Goal: Task Accomplishment & Management: Use online tool/utility

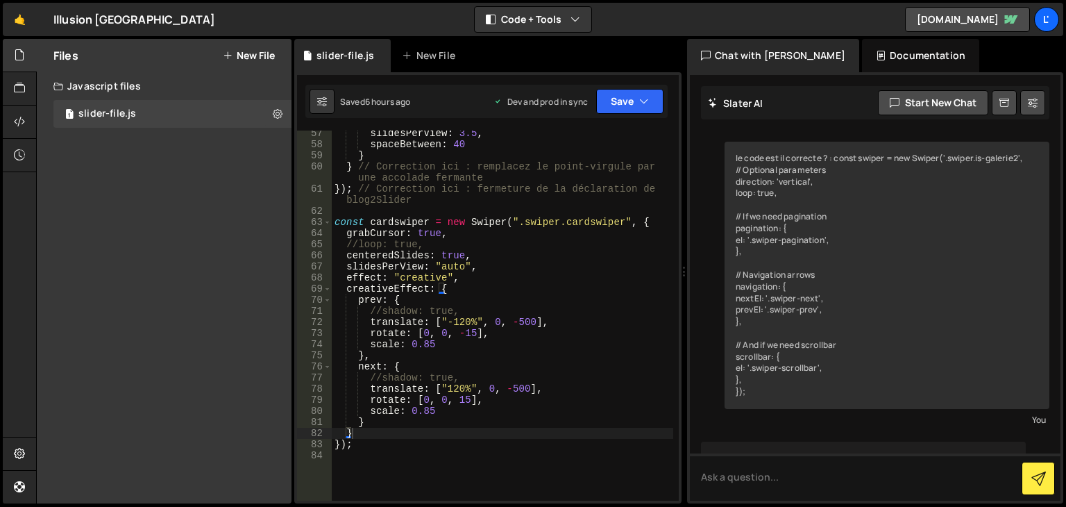
scroll to position [9945, 0]
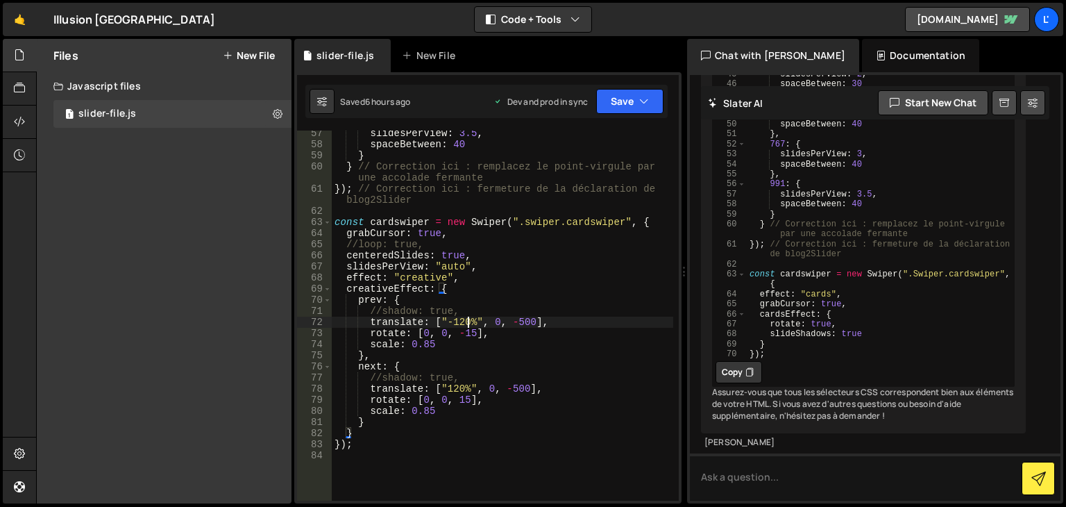
click at [467, 323] on div "slidesPerView : 3.5 , spaceBetween : 40 } } // Correction ici : remplacez le po…" at bounding box center [503, 324] width 342 height 392
click at [636, 98] on button "Save" at bounding box center [629, 101] width 67 height 25
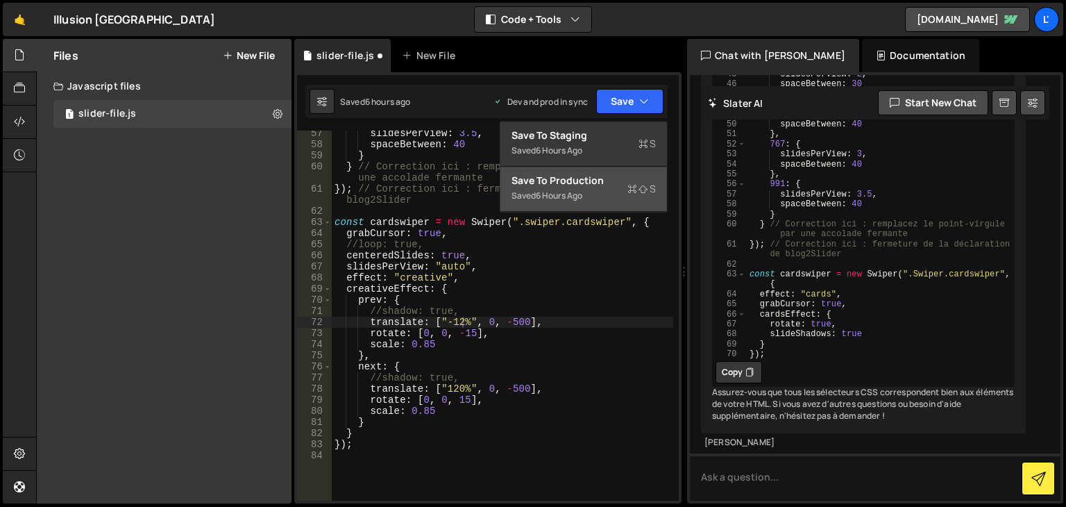
click at [584, 176] on div "Save to Production S" at bounding box center [584, 181] width 144 height 14
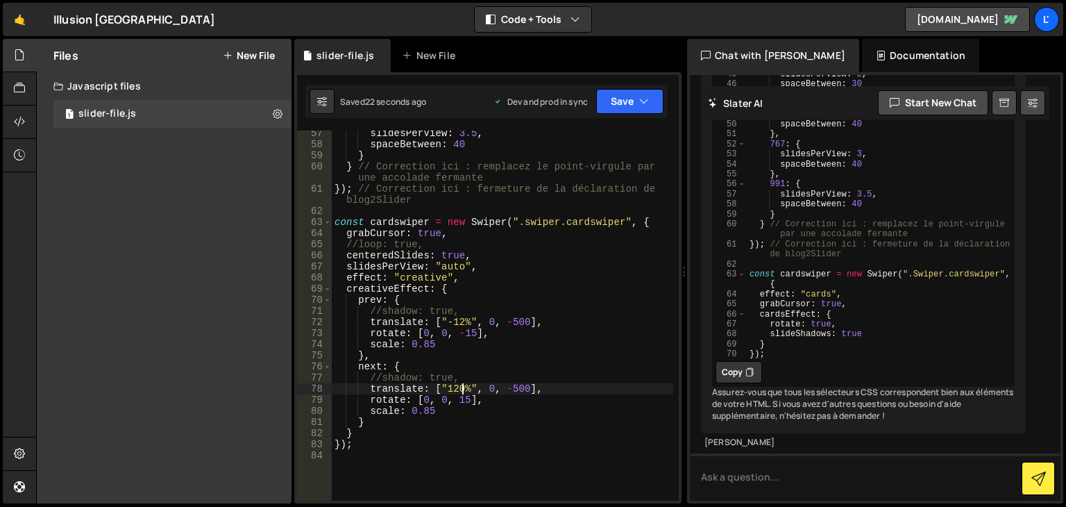
click at [464, 392] on div "slidesPerView : 3.5 , spaceBetween : 40 } } // Correction ici : remplacez le po…" at bounding box center [503, 324] width 342 height 392
click at [621, 98] on button "Save" at bounding box center [629, 101] width 67 height 25
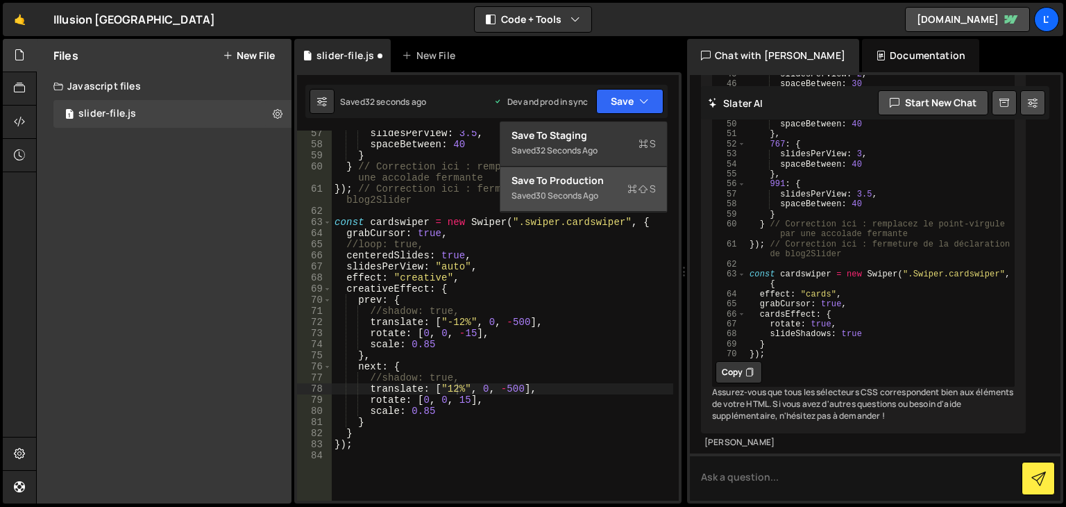
click at [571, 181] on div "Save to Production S" at bounding box center [584, 181] width 144 height 14
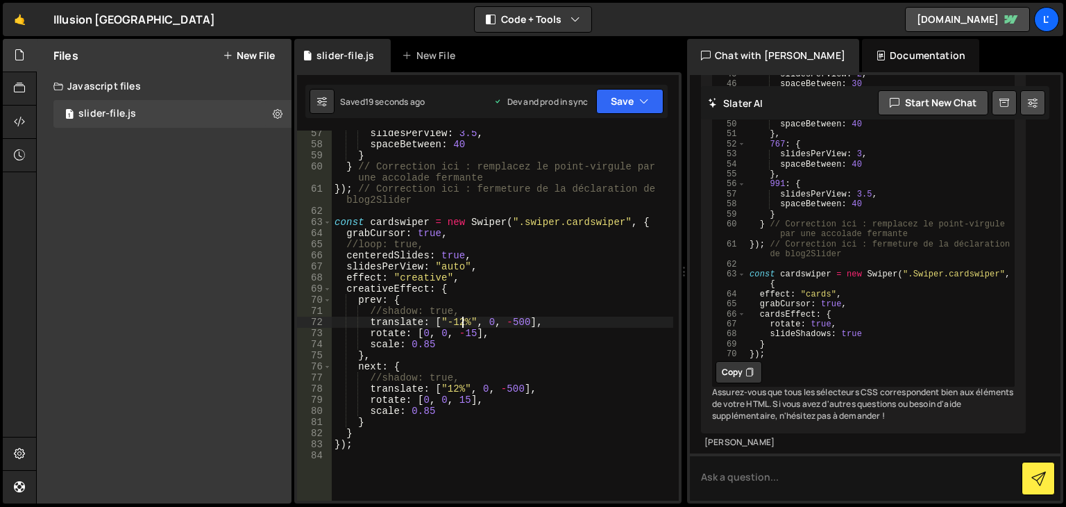
click at [464, 320] on div "slidesPerView : 3.5 , spaceBetween : 40 } } // Correction ici : remplacez le po…" at bounding box center [503, 324] width 342 height 392
click at [480, 403] on div "slidesPerView : 3.5 , spaceBetween : 40 } } // Correction ici : remplacez le po…" at bounding box center [503, 324] width 342 height 392
click at [458, 387] on div "slidesPerView : 3.5 , spaceBetween : 40 } } // Correction ici : remplacez le po…" at bounding box center [503, 324] width 342 height 392
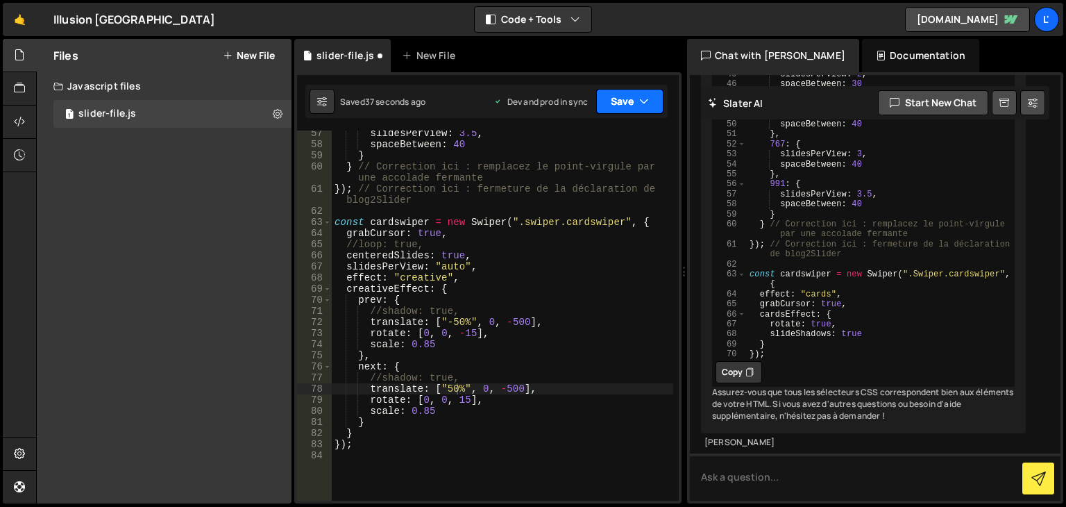
click at [630, 108] on button "Save" at bounding box center [629, 101] width 67 height 25
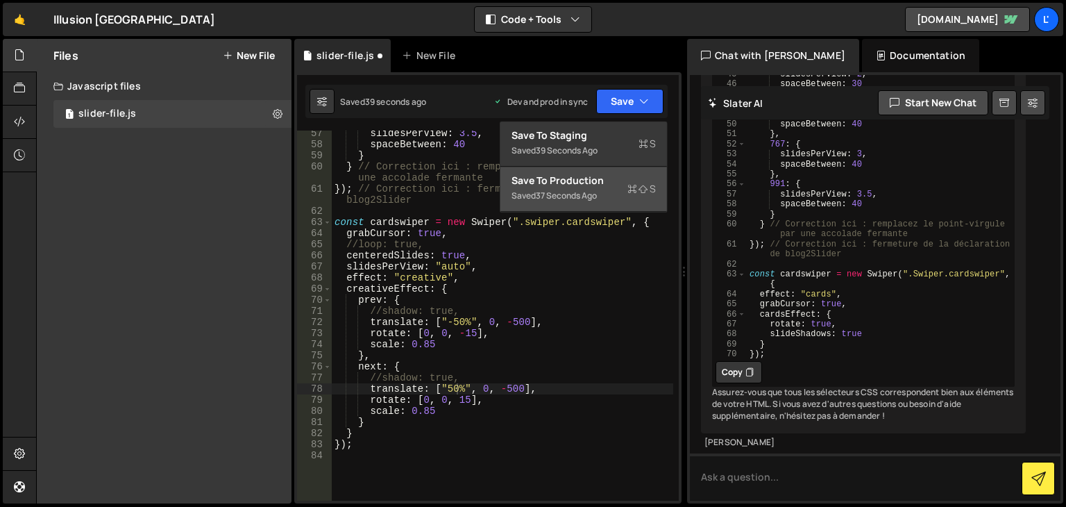
click at [539, 176] on div "Save to Production S" at bounding box center [584, 181] width 144 height 14
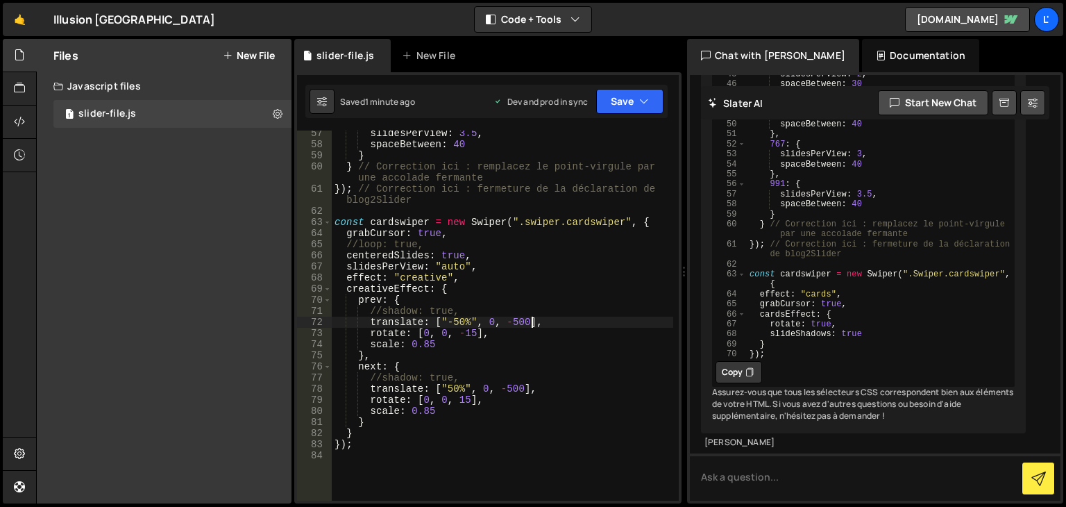
click at [529, 322] on div "slidesPerView : 3.5 , spaceBetween : 40 } } // Correction ici : remplacez le po…" at bounding box center [503, 324] width 342 height 392
click at [642, 90] on button "Save" at bounding box center [629, 101] width 67 height 25
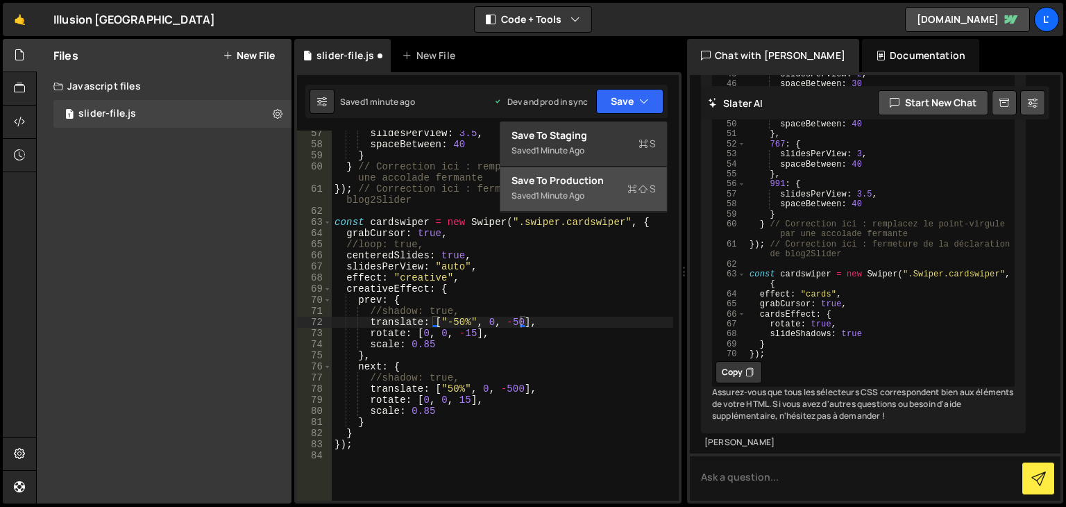
click at [572, 185] on div "Save to Production S" at bounding box center [584, 181] width 144 height 14
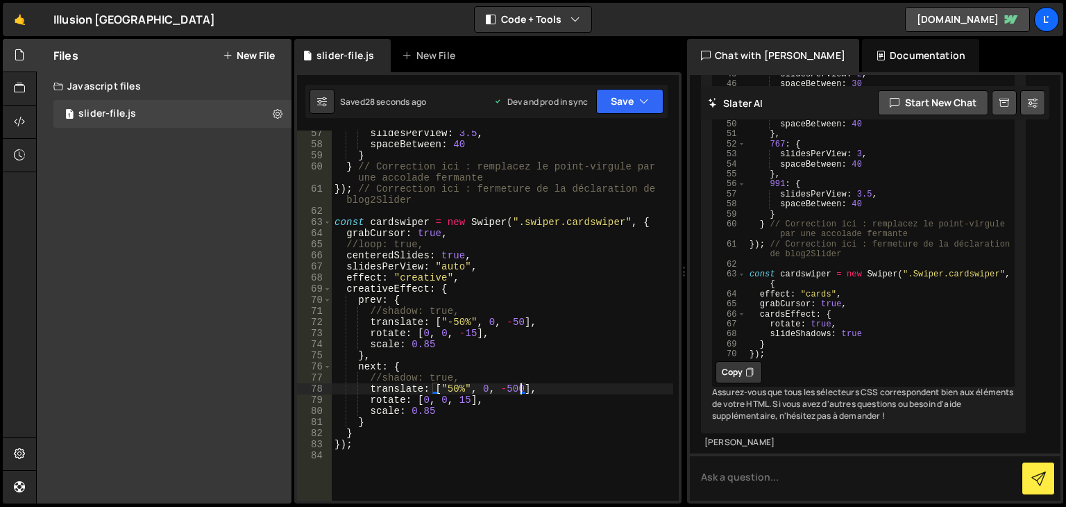
click at [521, 387] on div "slidesPerView : 3.5 , spaceBetween : 40 } } // Correction ici : remplacez le po…" at bounding box center [503, 324] width 342 height 392
click at [637, 97] on button "Save" at bounding box center [629, 101] width 67 height 25
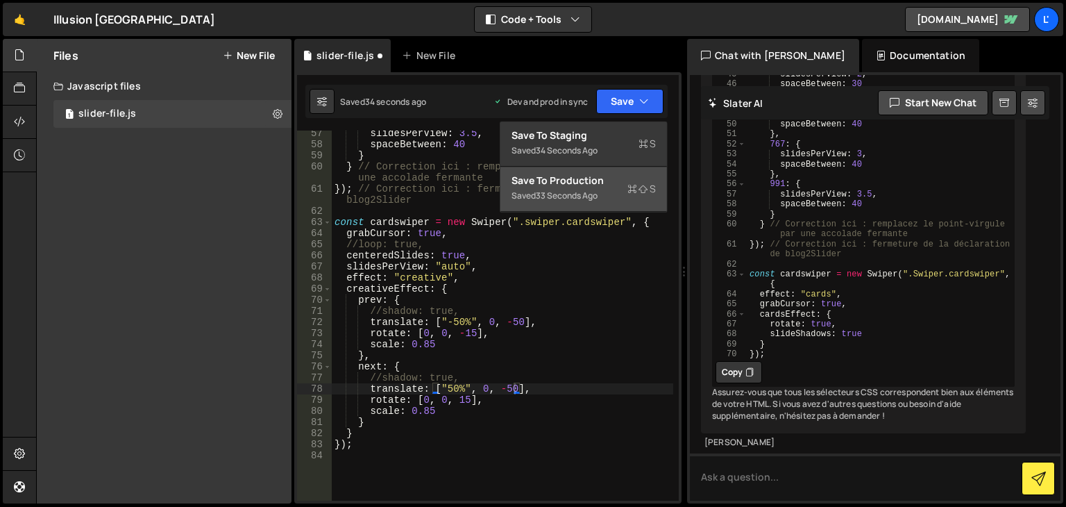
click at [610, 178] on div "Save to Production S" at bounding box center [584, 181] width 144 height 14
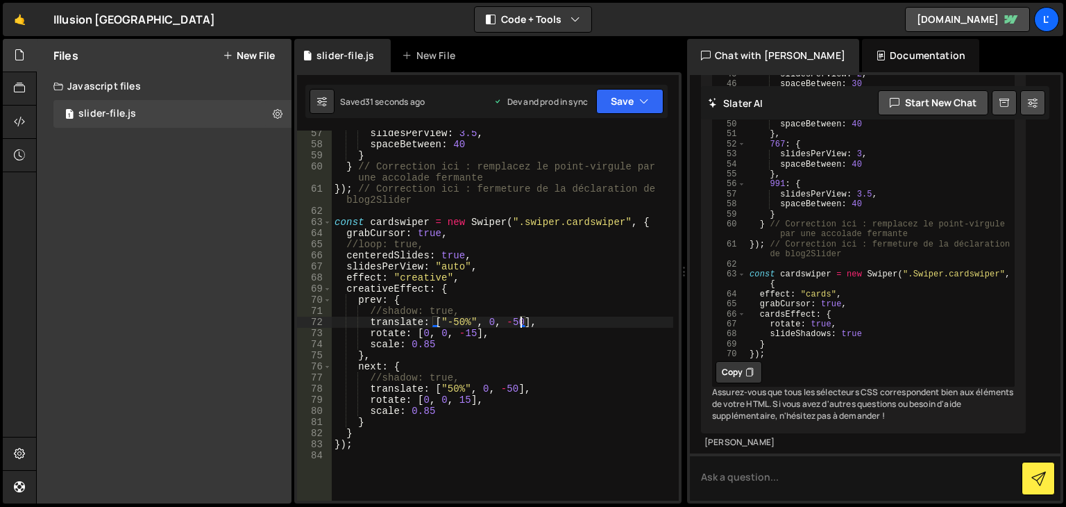
click at [519, 323] on div "slidesPerView : 3.5 , spaceBetween : 40 } } // Correction ici : remplacez le po…" at bounding box center [503, 324] width 342 height 392
click at [637, 107] on button "Save" at bounding box center [629, 101] width 67 height 25
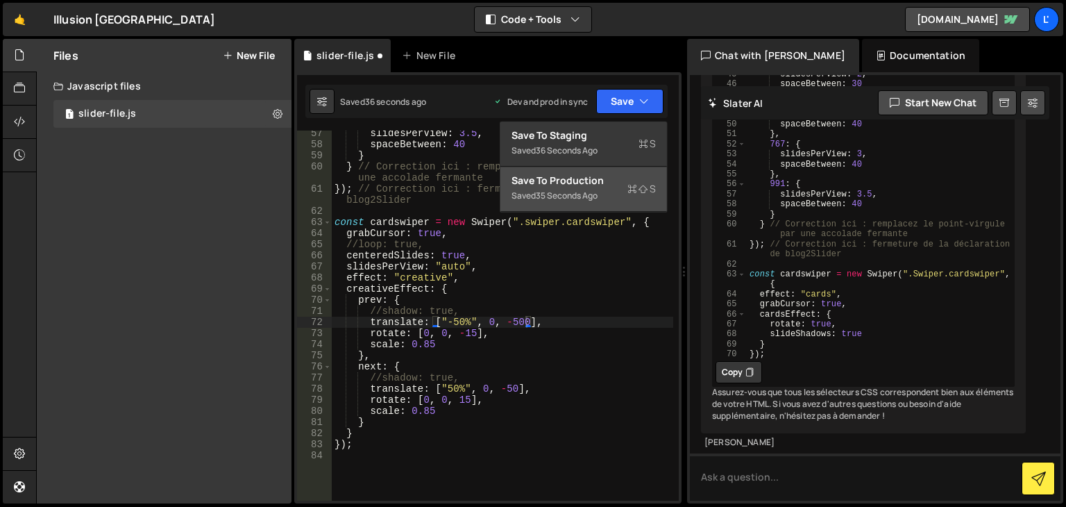
click at [578, 176] on div "Save to Production S" at bounding box center [584, 181] width 144 height 14
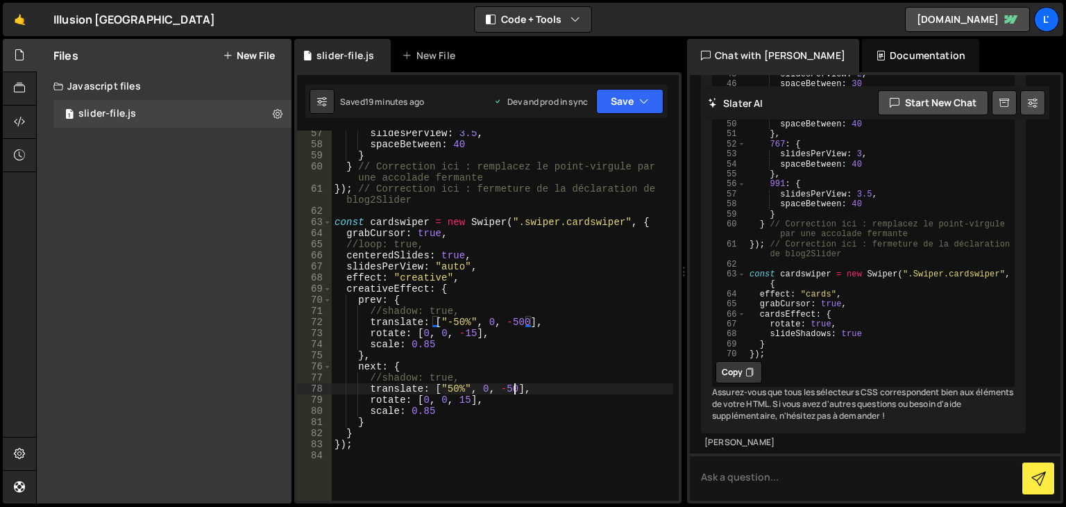
scroll to position [0, 12]
click at [517, 389] on div "slidesPerView : 3.5 , spaceBetween : 40 } } // Correction ici : remplacez le po…" at bounding box center [503, 324] width 342 height 392
click at [633, 103] on button "Save" at bounding box center [629, 101] width 67 height 25
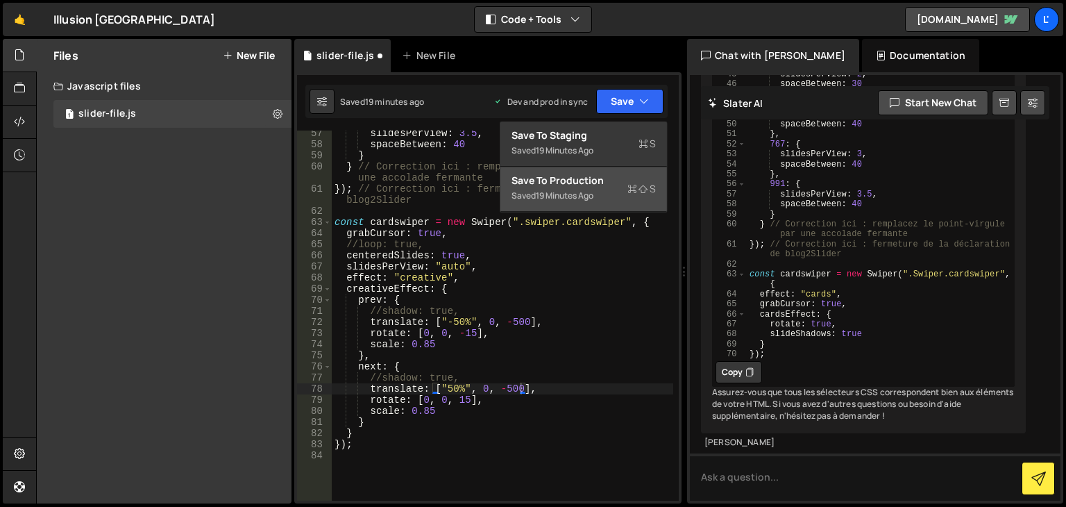
click at [591, 187] on div "Save to Production S" at bounding box center [584, 181] width 144 height 14
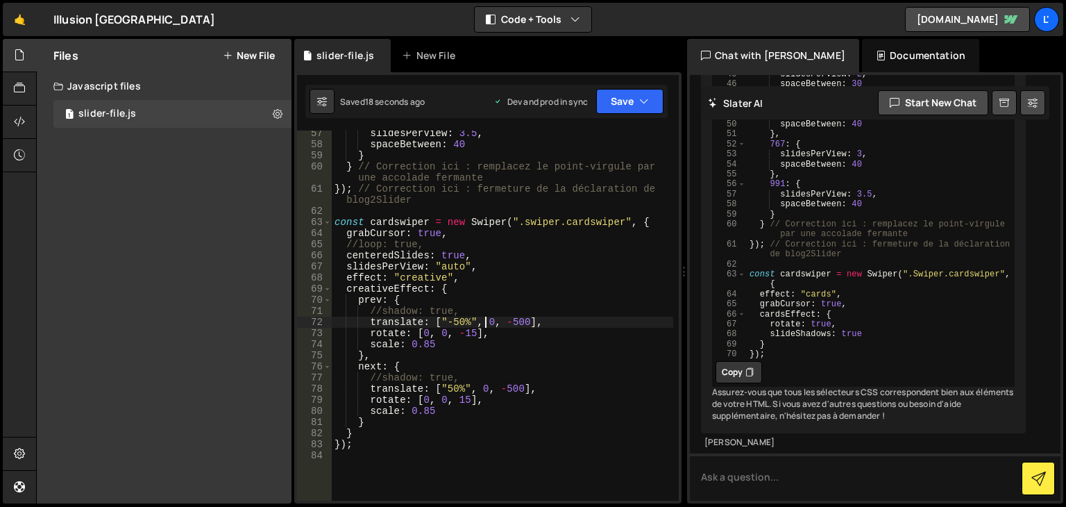
click at [487, 323] on div "slidesPerView : 3.5 , spaceBetween : 40 } } // Correction ici : remplacez le po…" at bounding box center [503, 324] width 342 height 392
click at [485, 387] on div "slidesPerView : 3.5 , spaceBetween : 40 } } // Correction ici : remplacez le po…" at bounding box center [503, 324] width 342 height 392
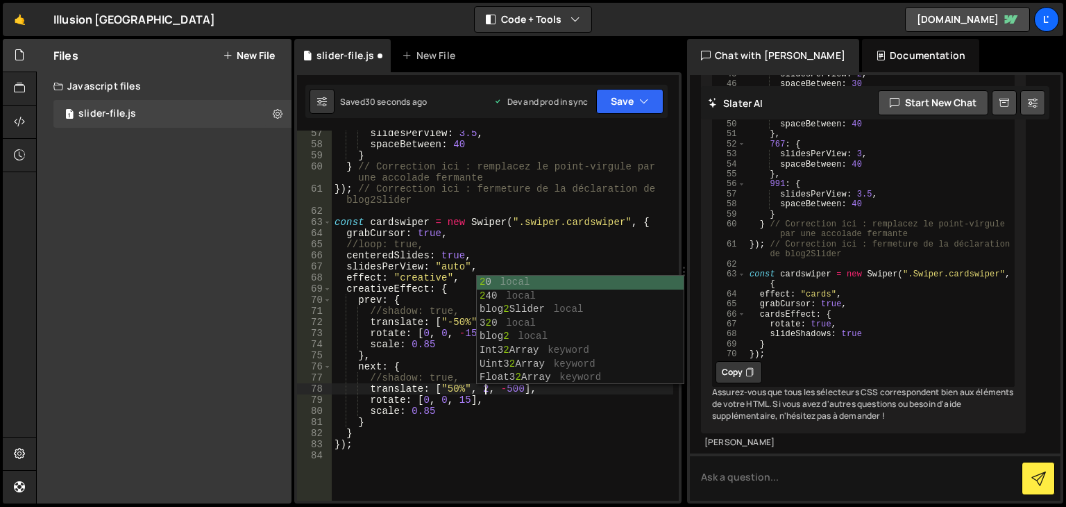
type textarea "translate: ["50%", 20, -500],"
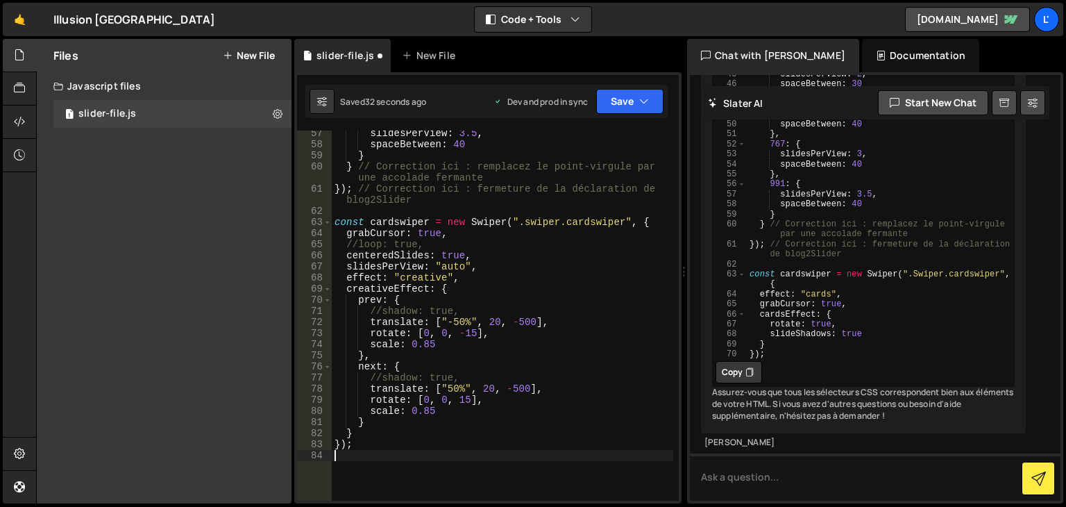
click at [458, 455] on div "slidesPerView : 3.5 , spaceBetween : 40 } } // Correction ici : remplacez le po…" at bounding box center [503, 324] width 342 height 392
click at [624, 95] on button "Save" at bounding box center [629, 101] width 67 height 25
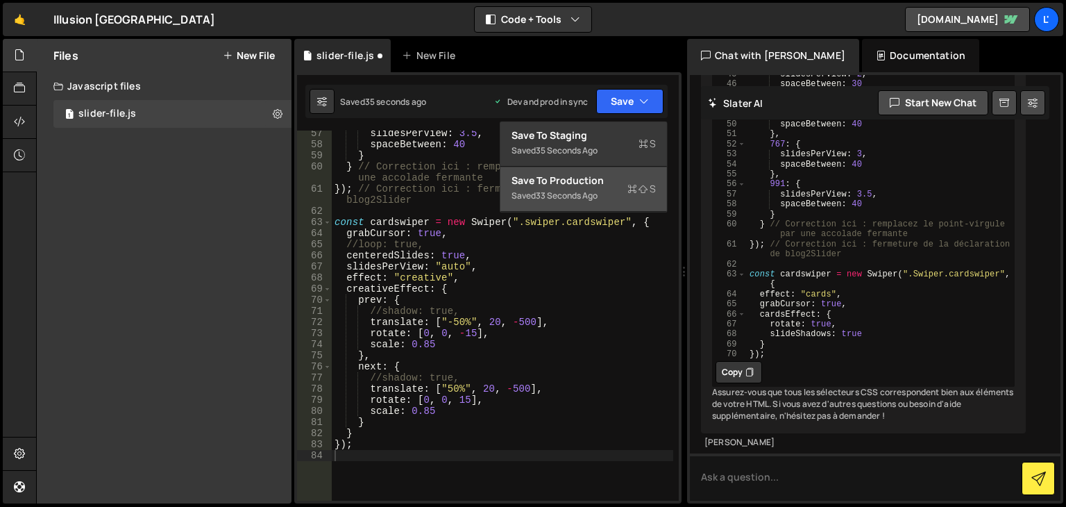
click at [562, 204] on button "Save to Production S Saved 33 seconds ago" at bounding box center [584, 189] width 167 height 45
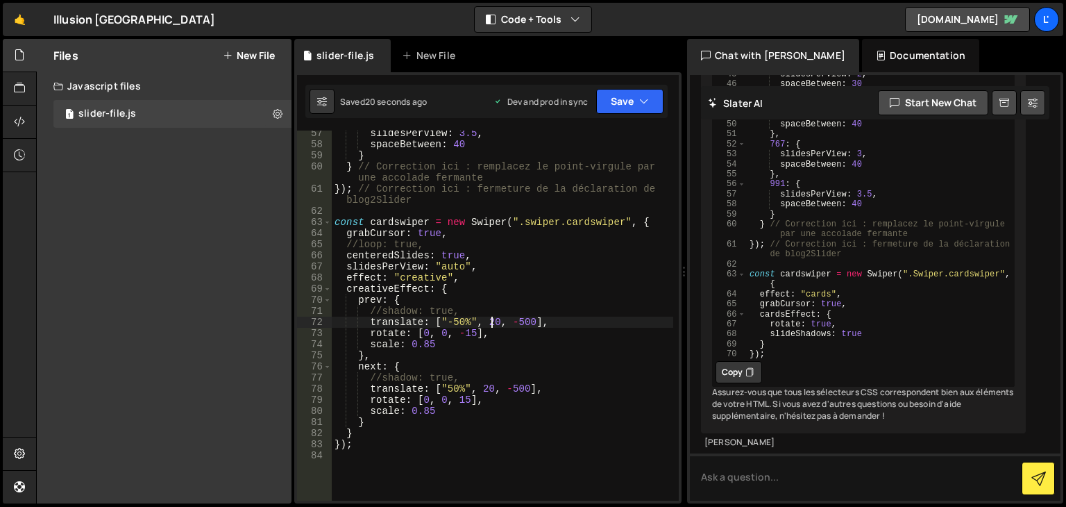
click at [494, 321] on div "slidesPerView : 3.5 , spaceBetween : 40 } } // Correction ici : remplacez le po…" at bounding box center [503, 324] width 342 height 392
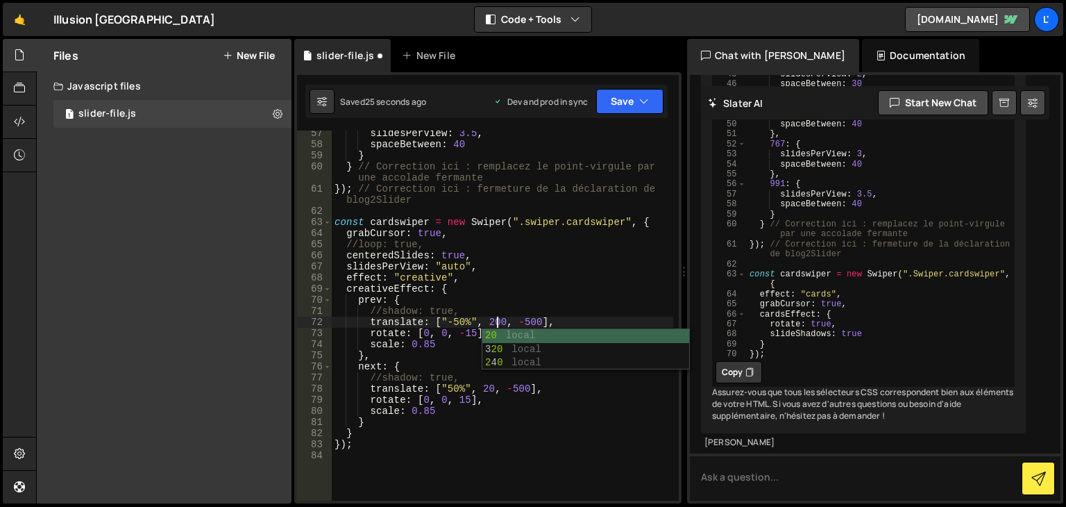
click at [492, 383] on div "slidesPerView : 3.5 , spaceBetween : 40 } } // Correction ici : remplacez le po…" at bounding box center [503, 324] width 342 height 392
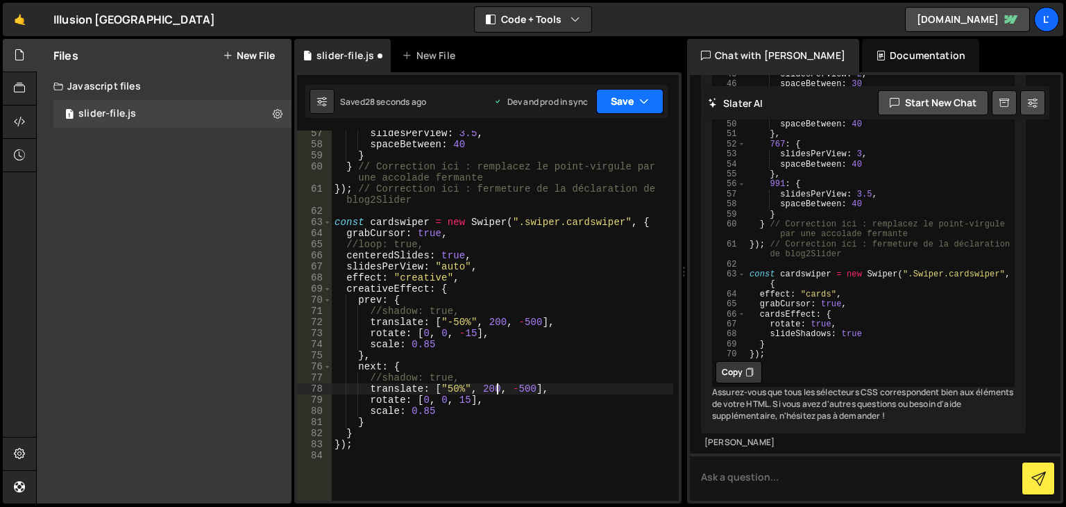
type textarea "translate: ["50%", 200, -500],"
click at [634, 98] on button "Save" at bounding box center [629, 101] width 67 height 25
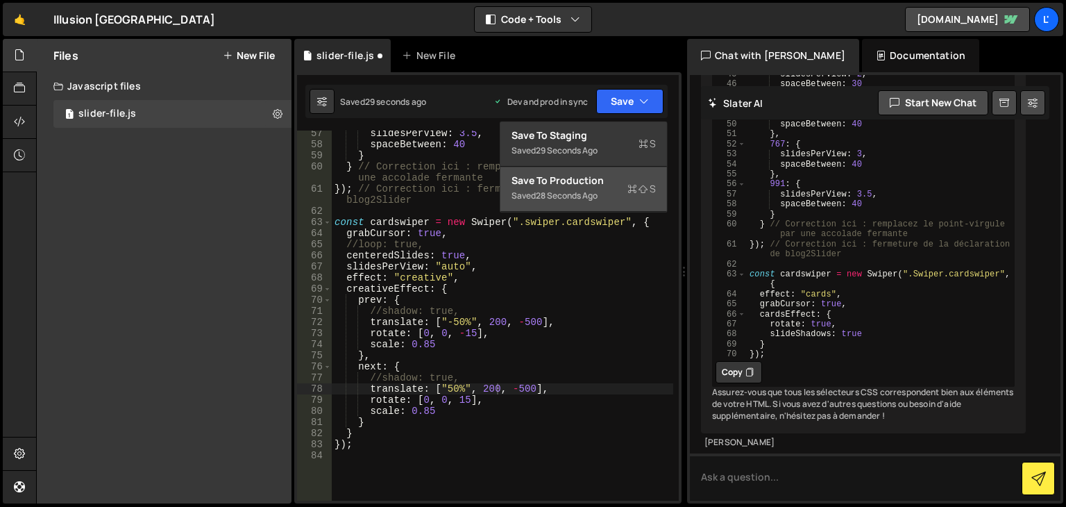
click at [581, 198] on div "28 seconds ago" at bounding box center [567, 196] width 62 height 12
